Goal: Find specific page/section: Find specific page/section

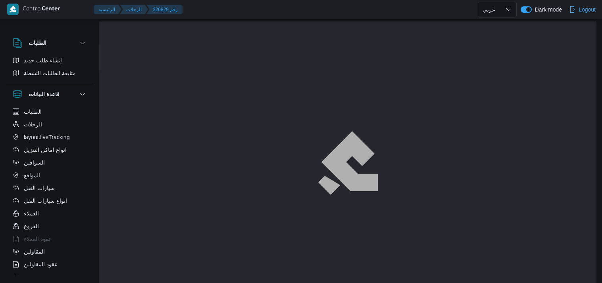
select select "ar"
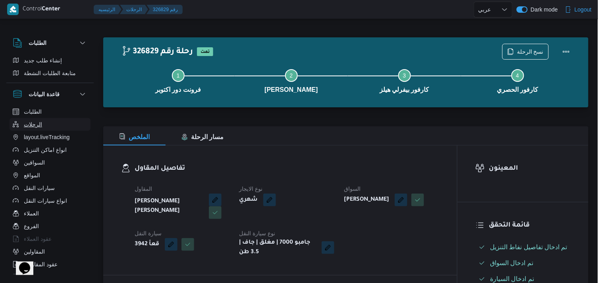
click at [37, 124] on span "الرحلات" at bounding box center [33, 125] width 18 height 10
select select "ar"
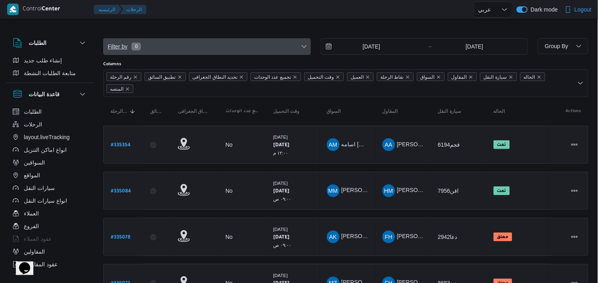
click at [303, 42] on span "Filter by 0" at bounding box center [207, 47] width 207 height 16
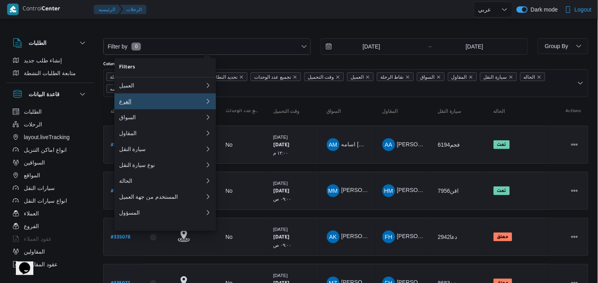
click at [201, 104] on div "الفرع" at bounding box center [162, 101] width 86 height 6
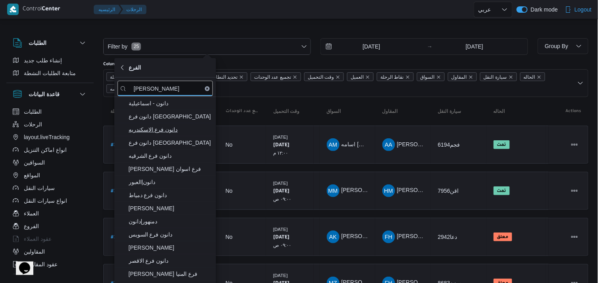
type input "[PERSON_NAME]"
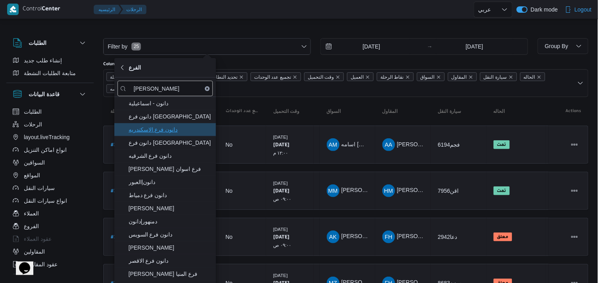
click at [176, 128] on span "دانون فرع الاسكندريه" at bounding box center [170, 130] width 83 height 10
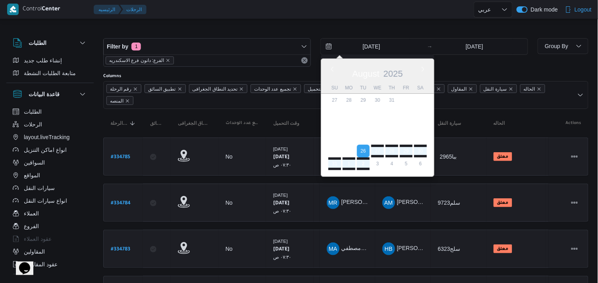
click at [361, 48] on input "[DATE]" at bounding box center [366, 47] width 90 height 16
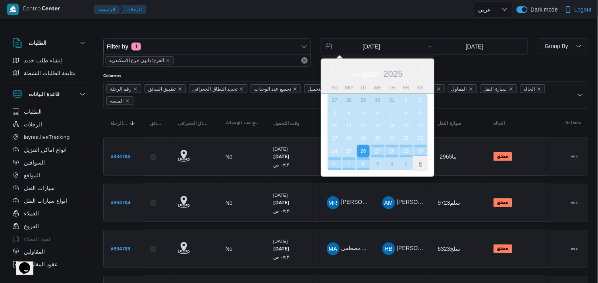
click at [426, 165] on div "6" at bounding box center [420, 163] width 15 height 15
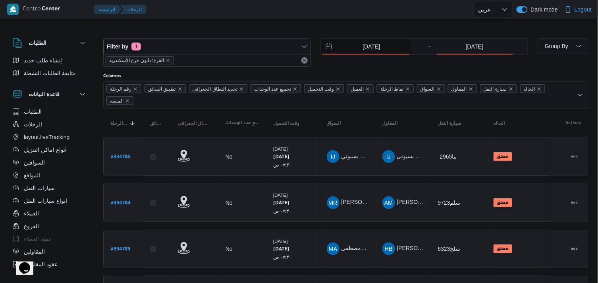
click at [388, 48] on input "[DATE]" at bounding box center [366, 47] width 90 height 16
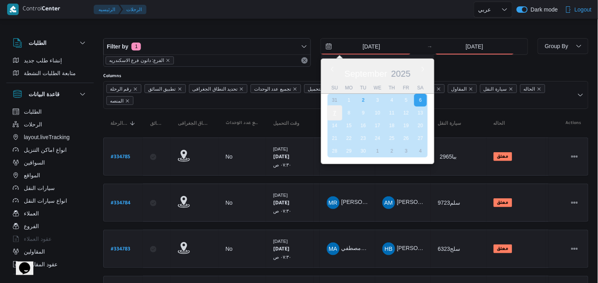
click at [333, 112] on div "7" at bounding box center [334, 112] width 15 height 15
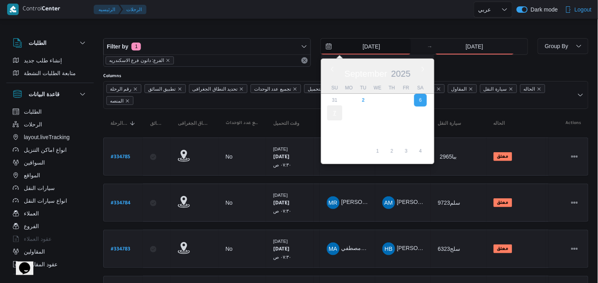
type input "[DATE]"
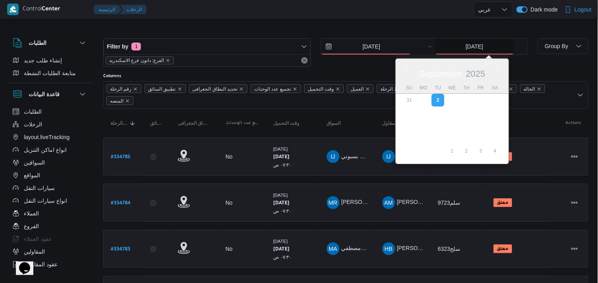
click at [480, 45] on input "[DATE]" at bounding box center [474, 47] width 79 height 16
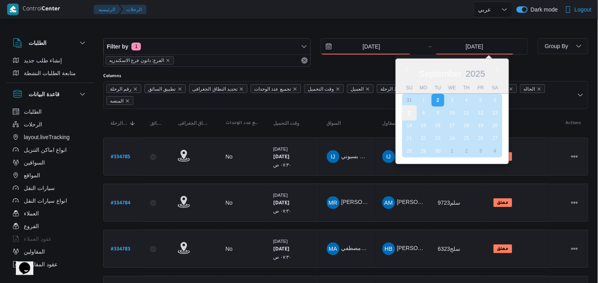
click at [410, 110] on div "7" at bounding box center [408, 112] width 15 height 15
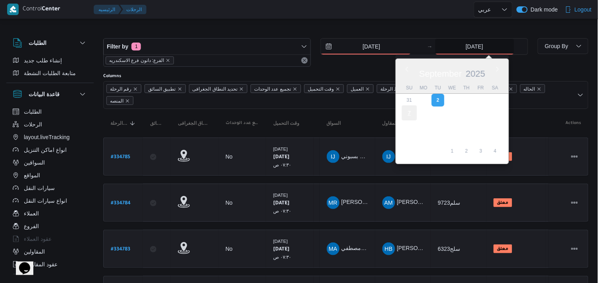
type input "[DATE]"
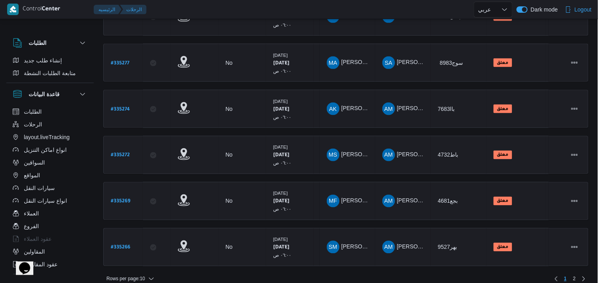
scroll to position [329, 0]
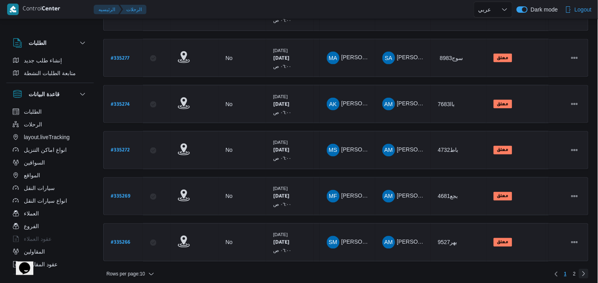
click at [582, 272] on link "Next page, 2" at bounding box center [584, 274] width 10 height 10
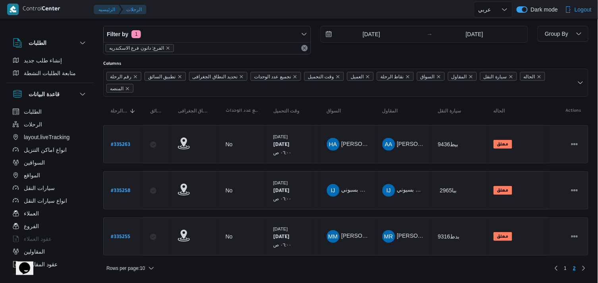
scroll to position [10, 0]
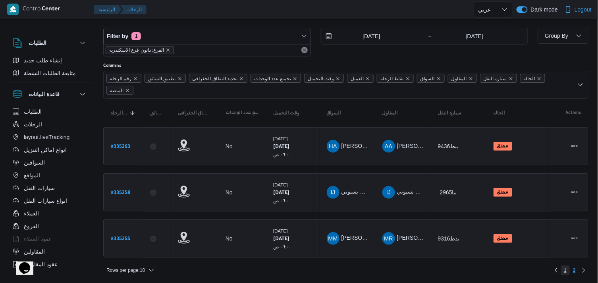
click at [569, 265] on span "1" at bounding box center [565, 270] width 9 height 10
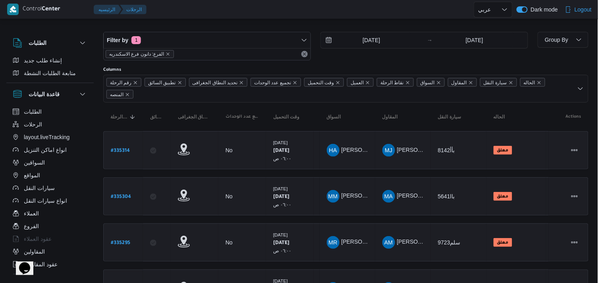
scroll to position [10, 0]
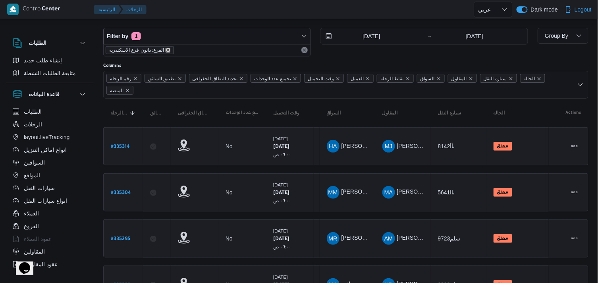
click at [167, 51] on icon "remove selected entity" at bounding box center [168, 50] width 5 height 5
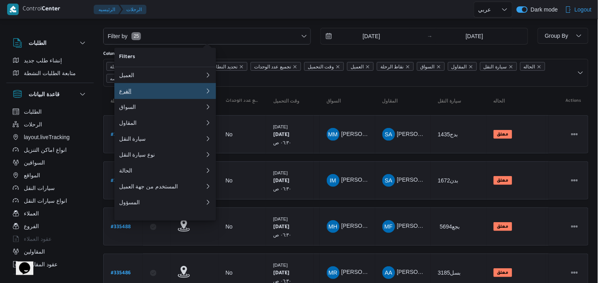
click at [163, 91] on div "الفرع" at bounding box center [160, 91] width 83 height 6
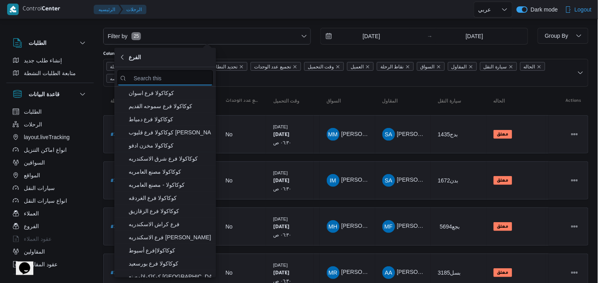
click at [153, 81] on input "search filters" at bounding box center [165, 77] width 95 height 15
click at [185, 77] on input "search filters" at bounding box center [165, 77] width 95 height 15
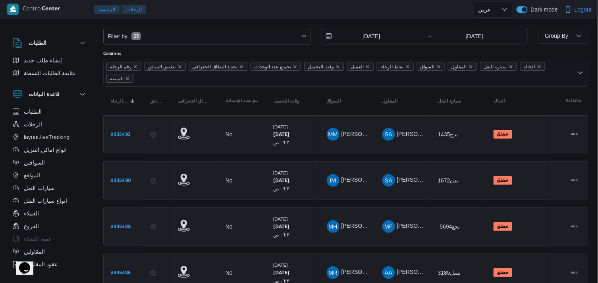
click at [267, 46] on div "Filter by 25 [DATE] → [DATE]" at bounding box center [315, 36] width 434 height 26
click at [381, 6] on div at bounding box center [312, 9] width 324 height 19
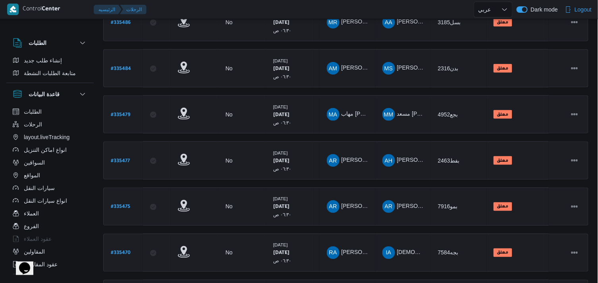
scroll to position [317, 0]
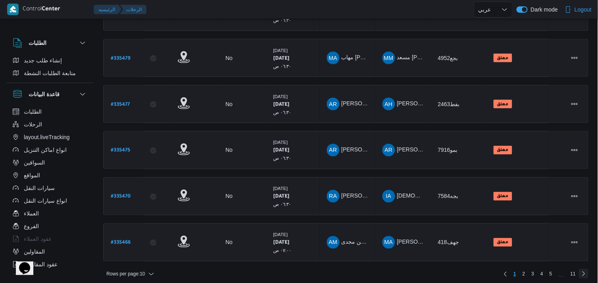
click at [580, 269] on link "Next page, 2" at bounding box center [584, 274] width 10 height 10
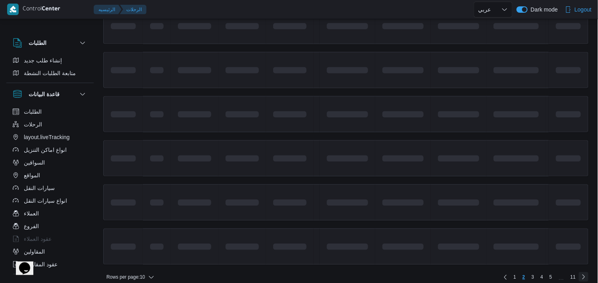
scroll to position [303, 0]
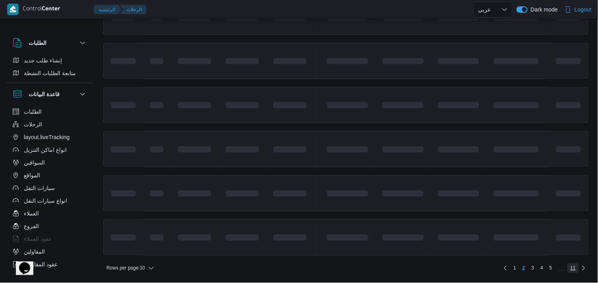
click at [573, 268] on span "11" at bounding box center [573, 268] width 5 height 10
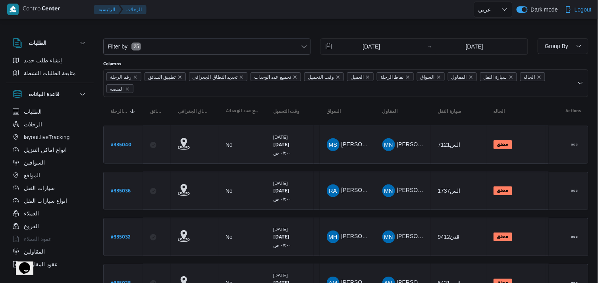
select select "ar"
